Goal: Transaction & Acquisition: Obtain resource

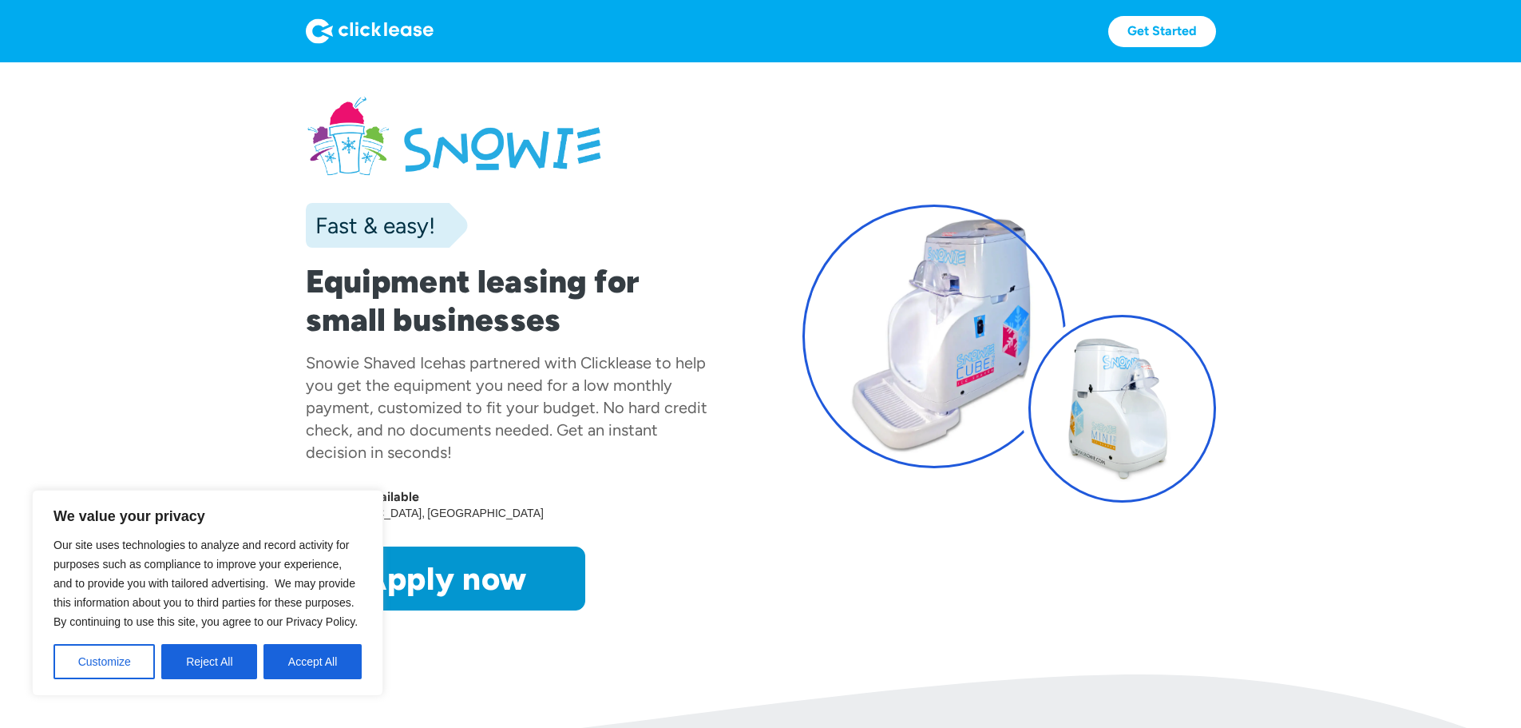
click at [121, 439] on section "Fast & easy! Equipment leasing for small businesses Snowie Shaved Ice has partn…" at bounding box center [760, 368] width 1521 height 612
click at [306, 30] on img at bounding box center [370, 31] width 128 height 26
click at [482, 521] on div "Eastern States [GEOGRAPHIC_DATA]" at bounding box center [513, 513] width 414 height 16
click at [282, 664] on button "Accept All" at bounding box center [313, 661] width 98 height 35
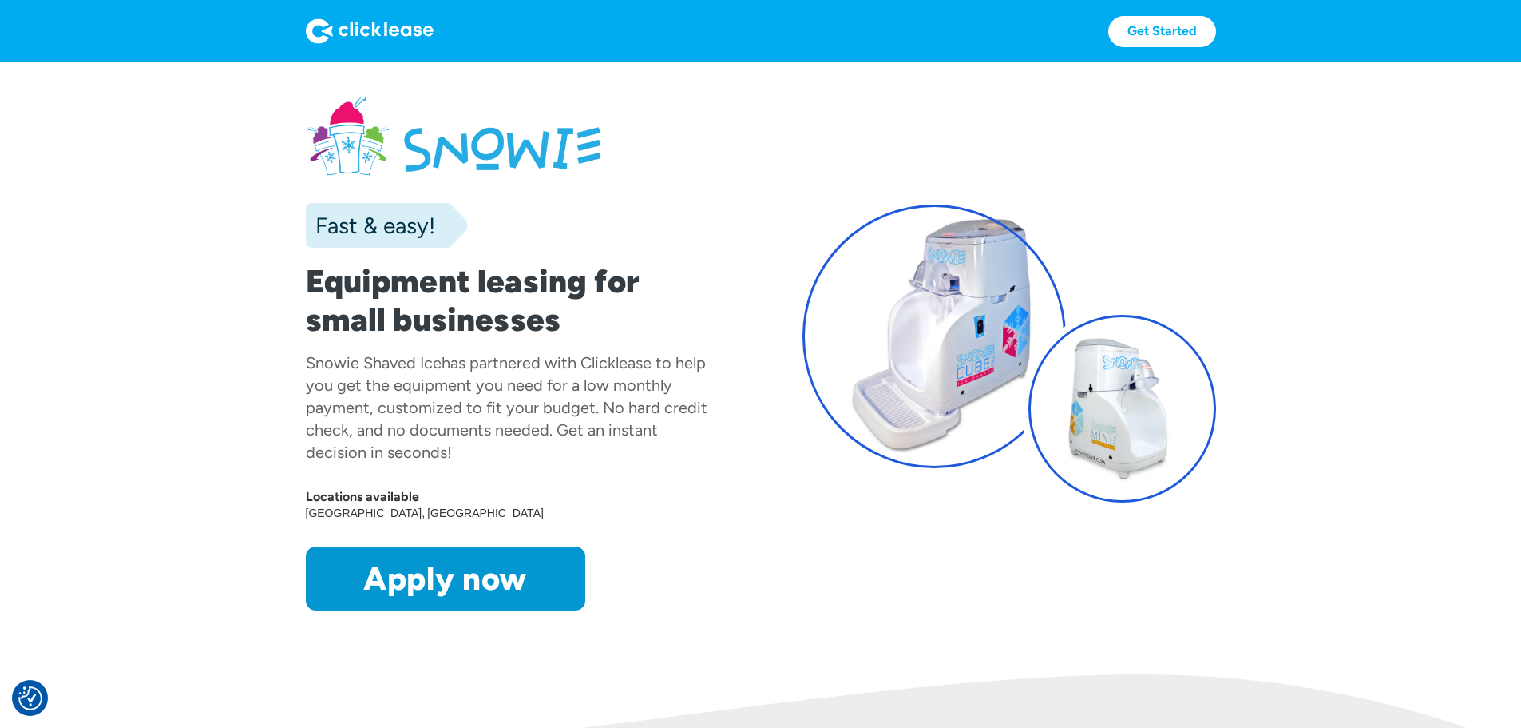
click at [322, 25] on img at bounding box center [370, 31] width 128 height 26
click at [306, 34] on img at bounding box center [370, 31] width 128 height 26
drag, startPoint x: 122, startPoint y: 313, endPoint x: 124, endPoint y: 366, distance: 52.7
click at [122, 313] on section "Fast & easy! Equipment leasing for small businesses Snowie Shaved Ice has partn…" at bounding box center [760, 368] width 1521 height 612
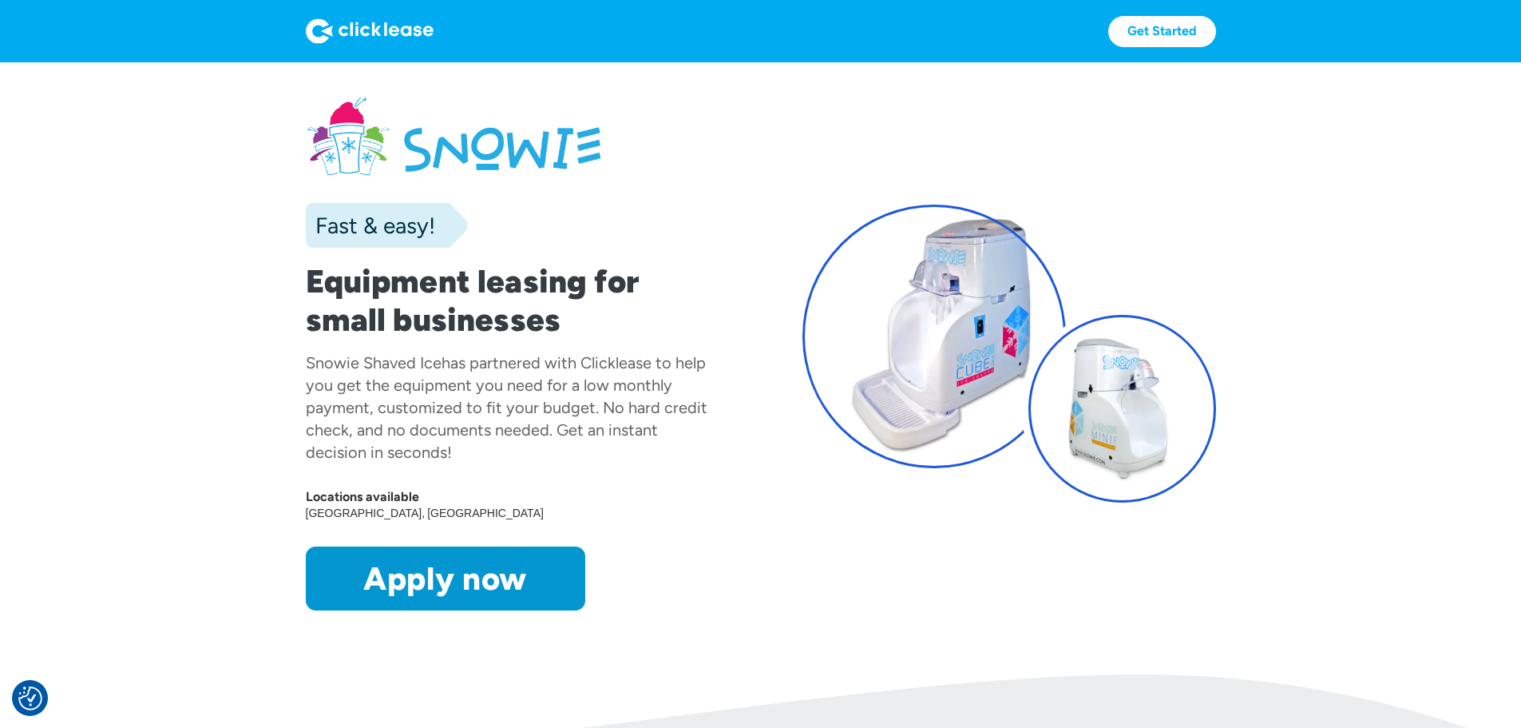
click at [306, 34] on img at bounding box center [370, 31] width 128 height 26
click at [306, 18] on link at bounding box center [370, 31] width 128 height 26
click at [306, 31] on img at bounding box center [370, 31] width 128 height 26
click at [1216, 34] on link "Get Started" at bounding box center [1162, 31] width 108 height 31
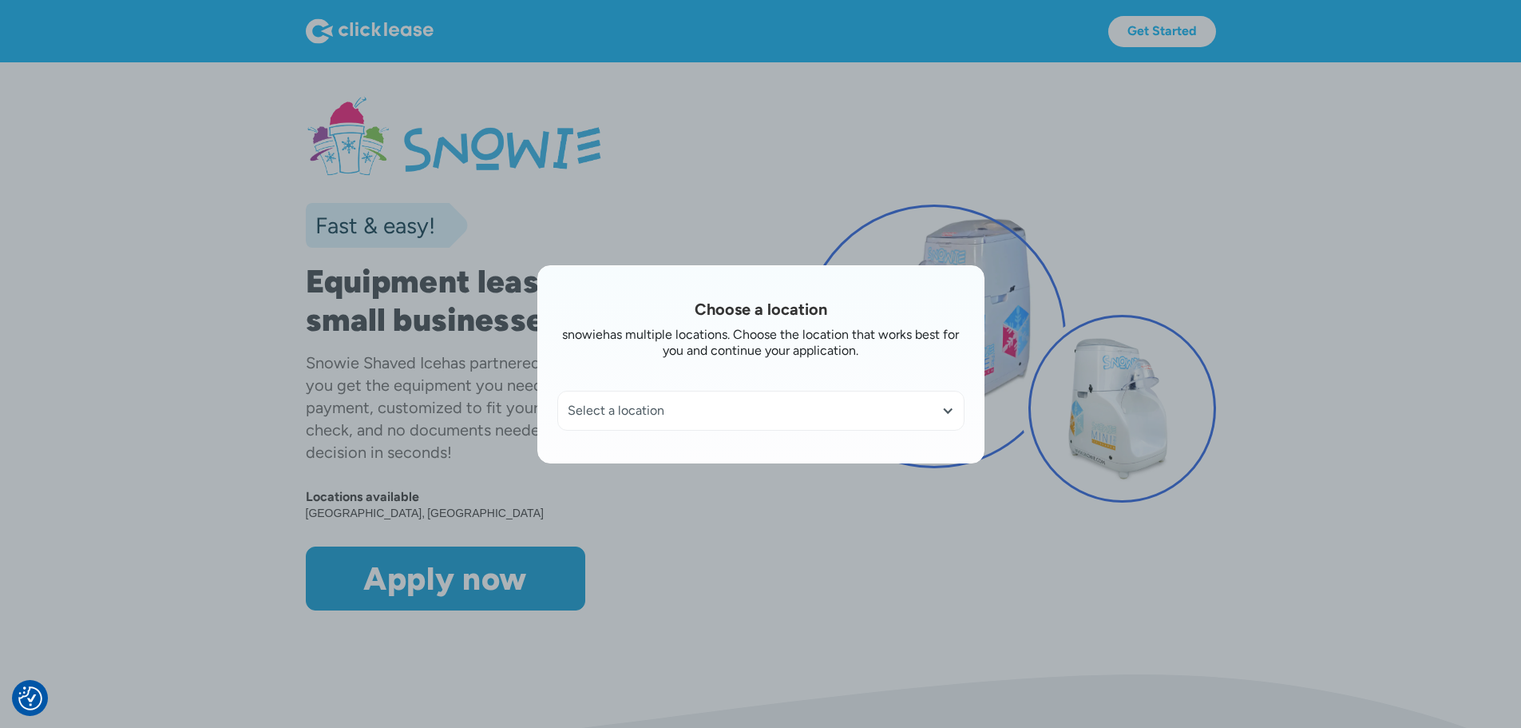
click at [672, 431] on div "Choose a location snowie has multiple locations. Choose the location that works…" at bounding box center [760, 364] width 447 height 198
click at [676, 402] on div "Select a location" at bounding box center [761, 410] width 387 height 16
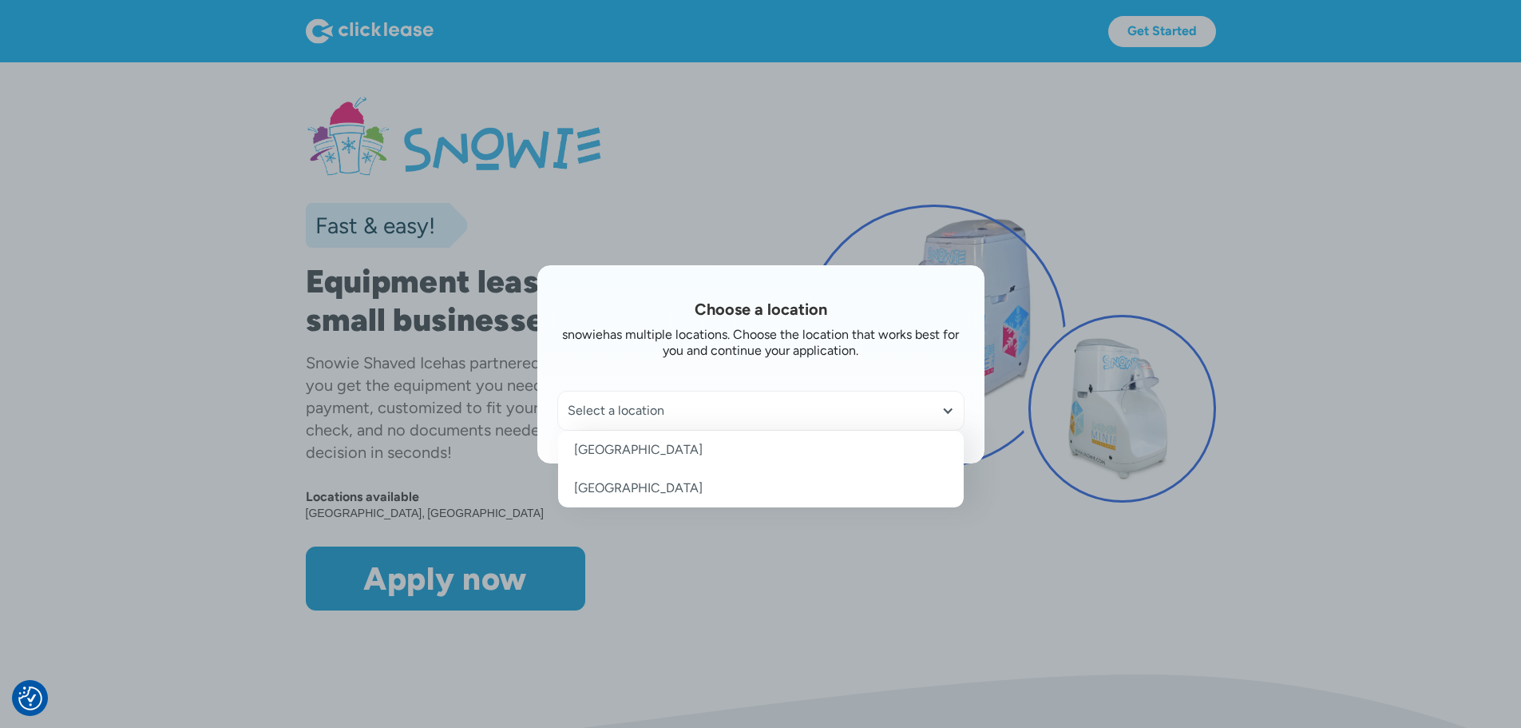
click at [671, 447] on link "[GEOGRAPHIC_DATA]" at bounding box center [761, 449] width 406 height 38
